Goal: Task Accomplishment & Management: Use online tool/utility

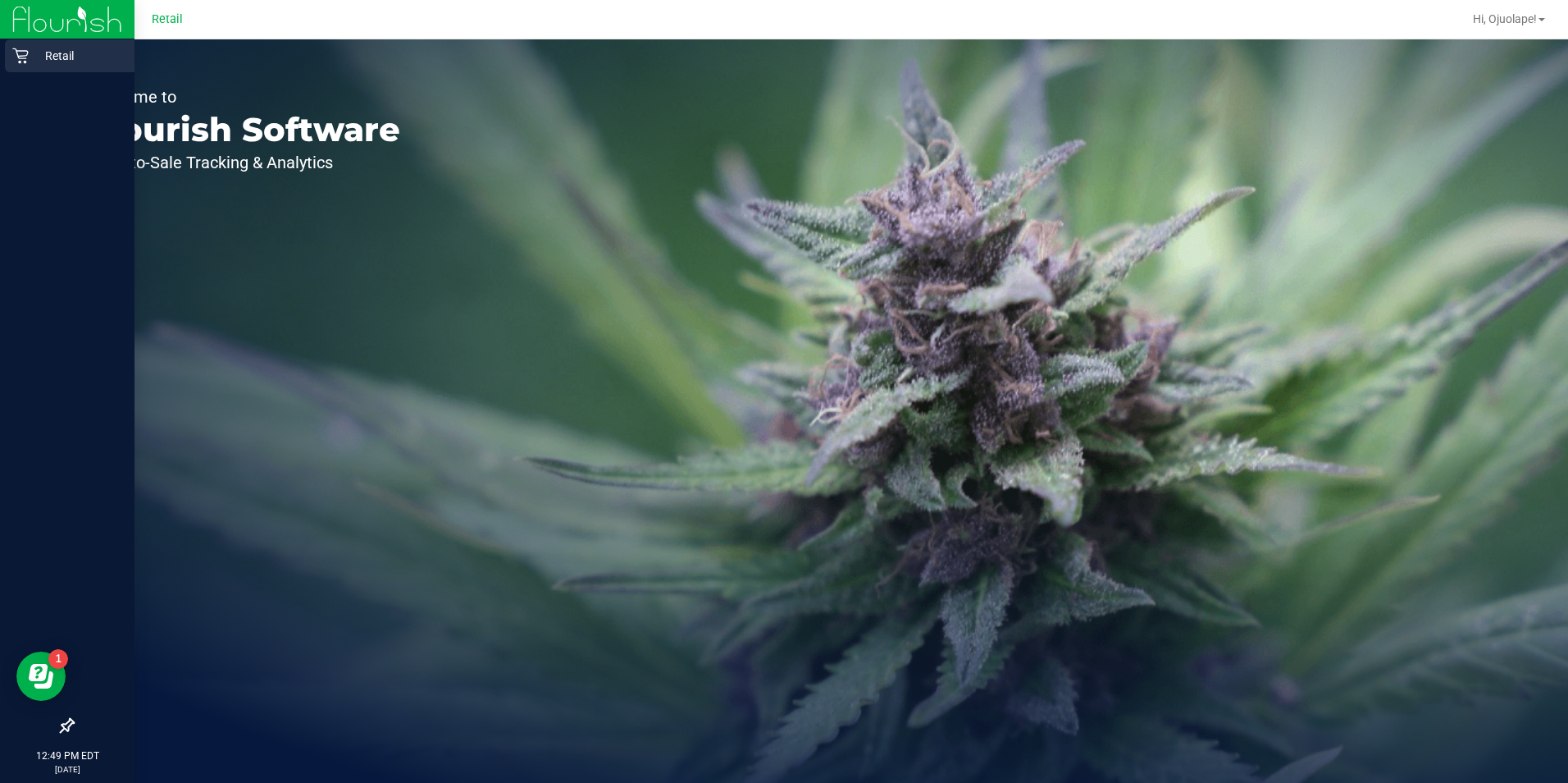
click at [35, 59] on p "Retail" at bounding box center [78, 55] width 99 height 19
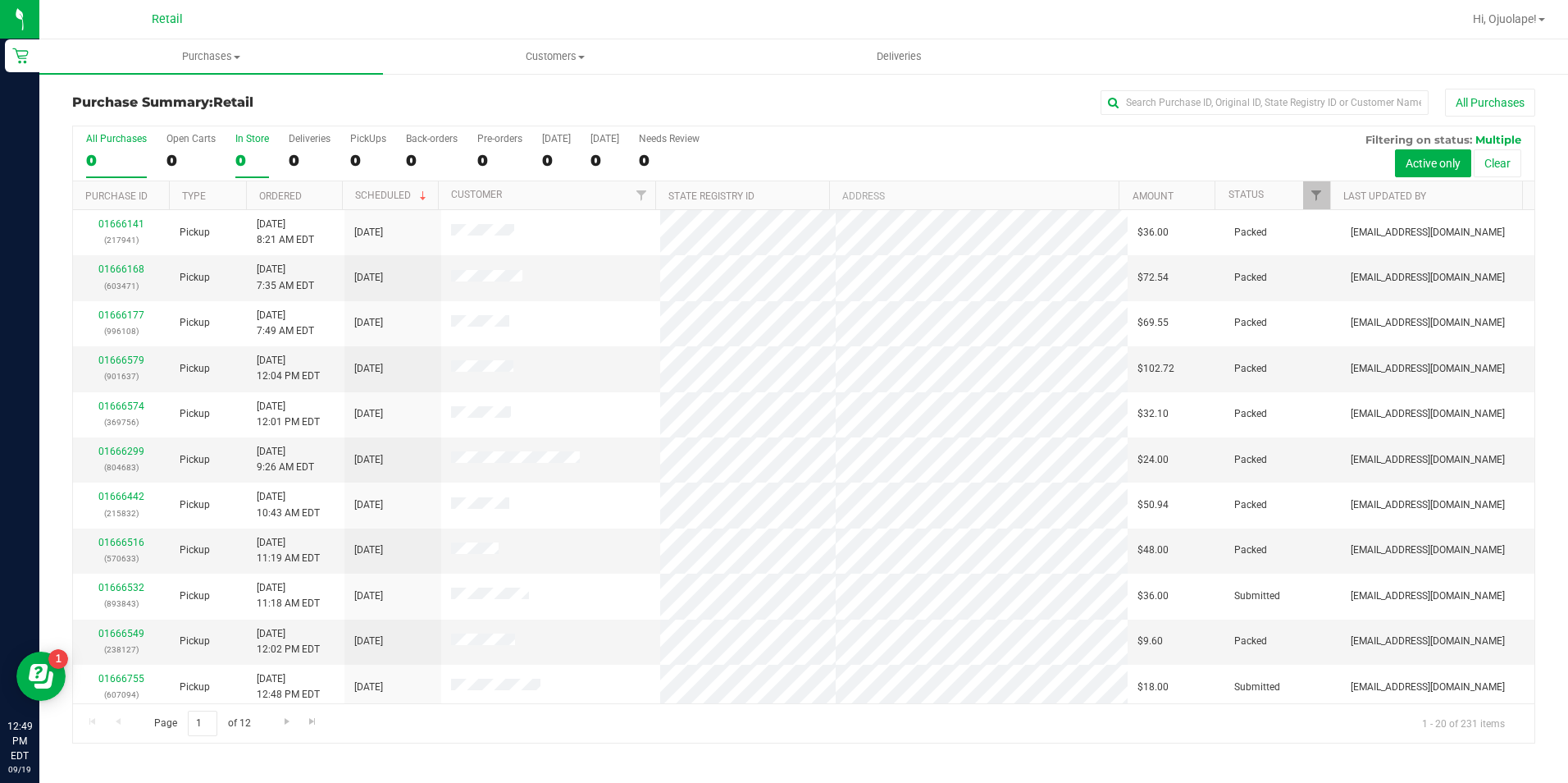
click at [235, 153] on div "0" at bounding box center [251, 160] width 34 height 18
click at [0, 0] on input "In Store 0" at bounding box center [0, 0] width 0 height 0
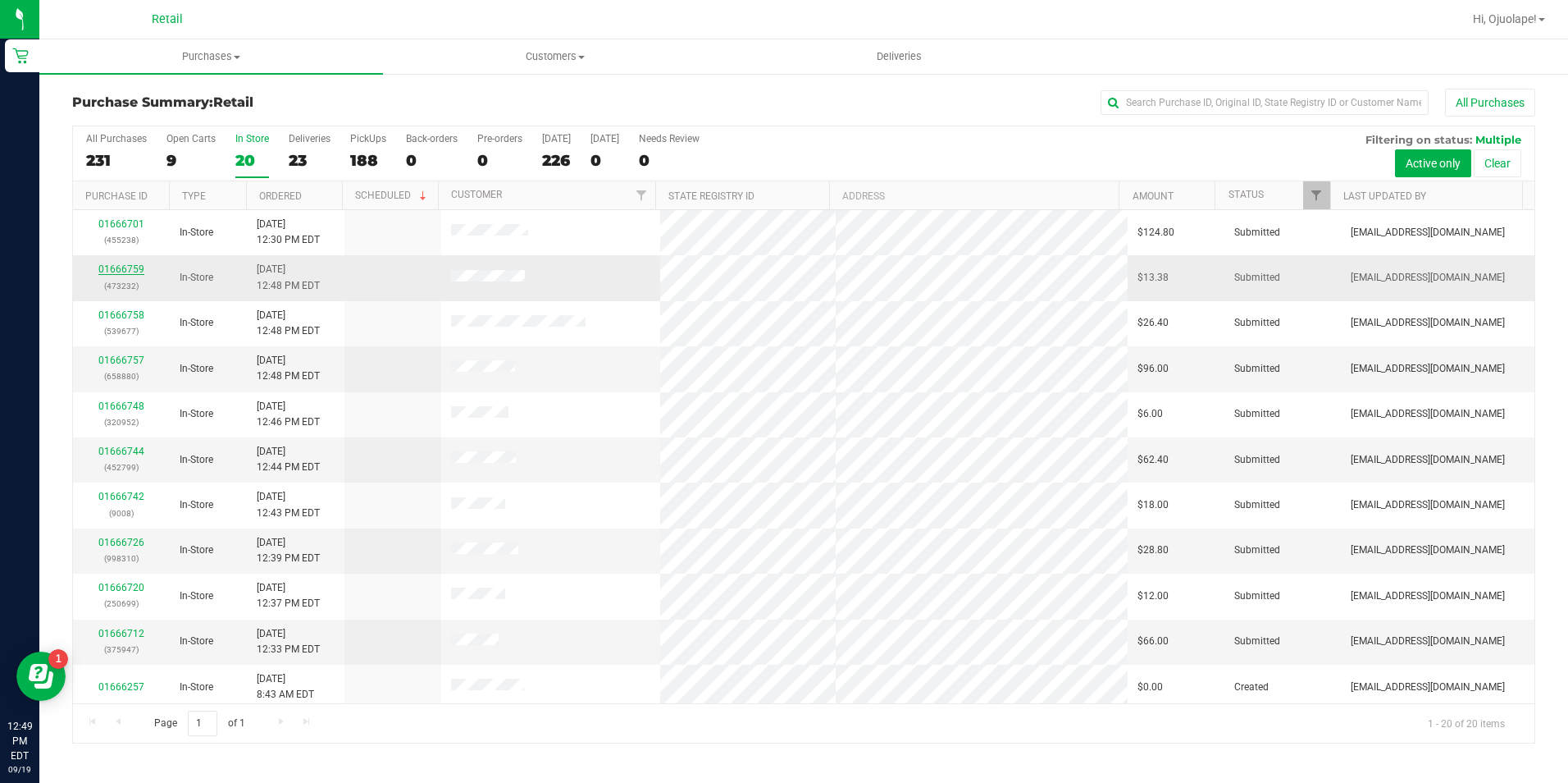
click at [129, 265] on link "01666759" at bounding box center [121, 269] width 45 height 12
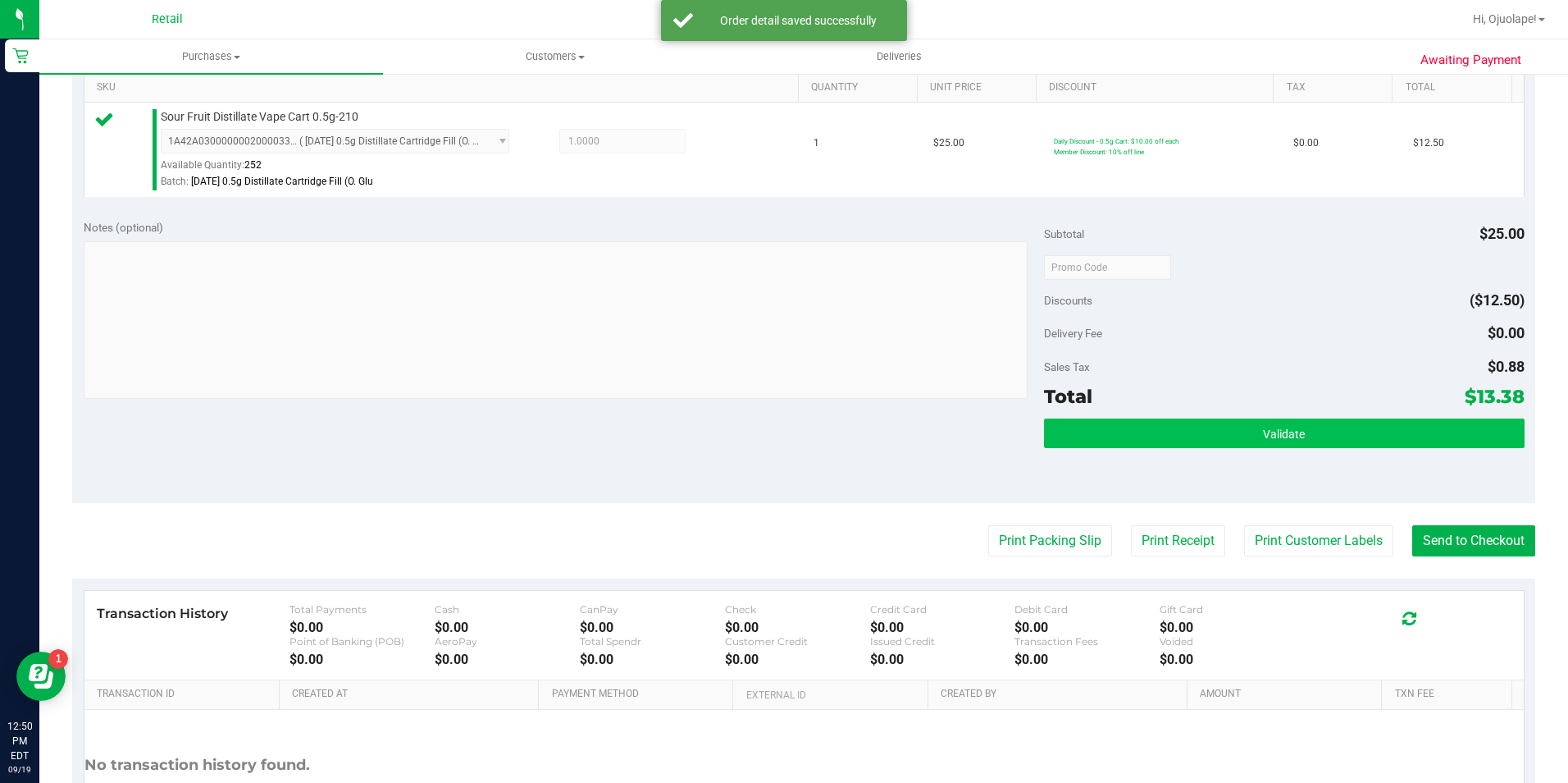
scroll to position [553, 0]
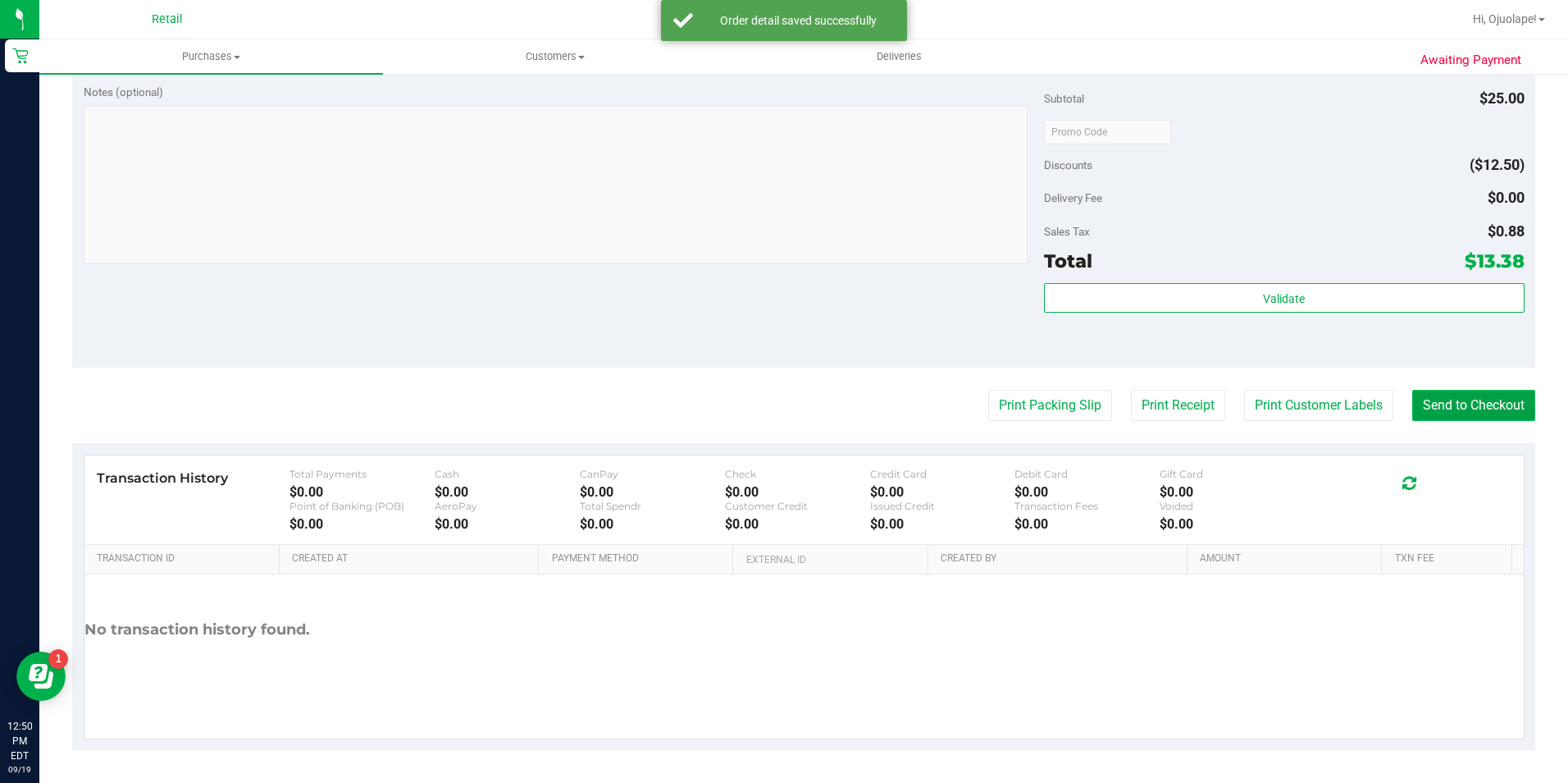
click at [1483, 409] on button "Send to Checkout" at bounding box center [1473, 406] width 123 height 31
